Goal: Find specific page/section: Find specific page/section

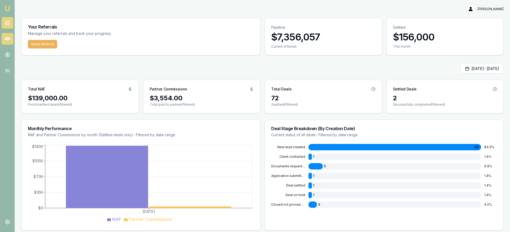
click at [13, 36] on nav "Emu Money" at bounding box center [7, 40] width 15 height 81
click at [10, 36] on link at bounding box center [8, 39] width 12 height 12
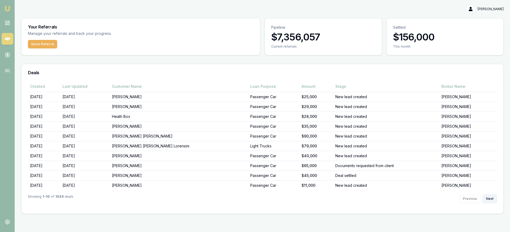
click at [492, 199] on button "Next" at bounding box center [490, 199] width 14 height 9
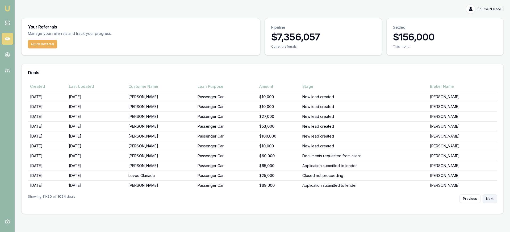
click at [492, 197] on button "Next" at bounding box center [490, 199] width 14 height 9
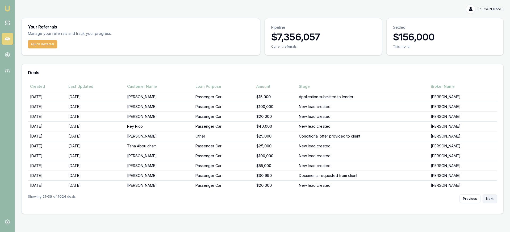
click at [491, 197] on button "Next" at bounding box center [490, 199] width 14 height 9
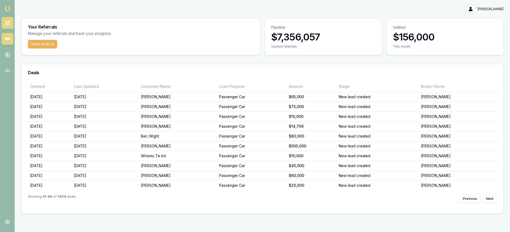
click at [9, 22] on rect at bounding box center [9, 21] width 2 height 1
